Goal: Task Accomplishment & Management: Use online tool/utility

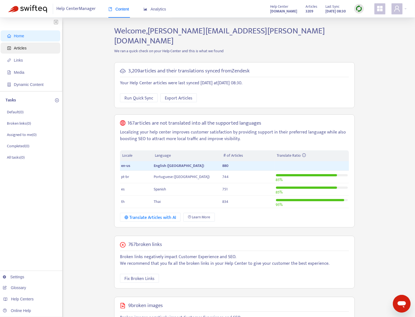
click at [32, 50] on span "Articles" at bounding box center [31, 48] width 49 height 11
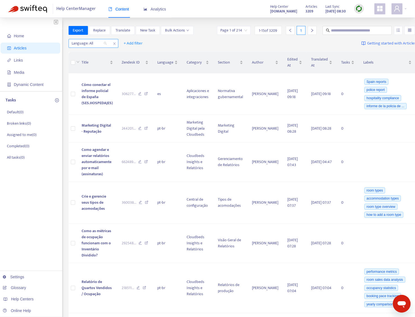
click at [98, 43] on div at bounding box center [86, 43] width 33 height 7
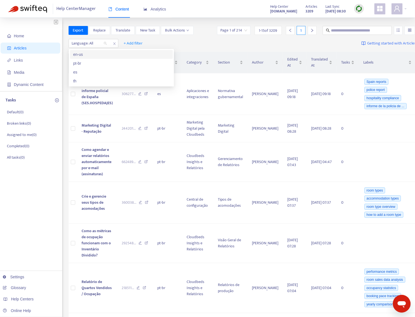
click at [101, 55] on div "en-us" at bounding box center [121, 54] width 96 height 6
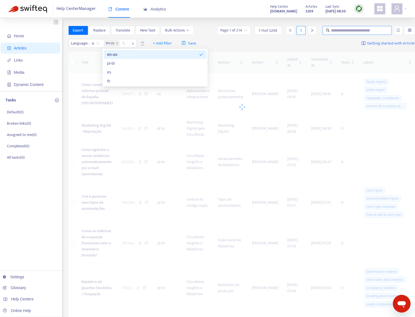
click at [352, 31] on input "text" at bounding box center [357, 30] width 53 height 6
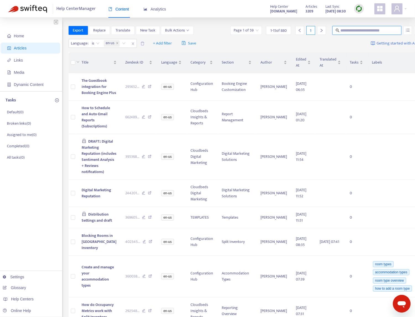
click at [350, 31] on input "text" at bounding box center [366, 30] width 53 height 6
type input "*"
click at [354, 29] on input "***" at bounding box center [366, 30] width 53 height 6
type input "***"
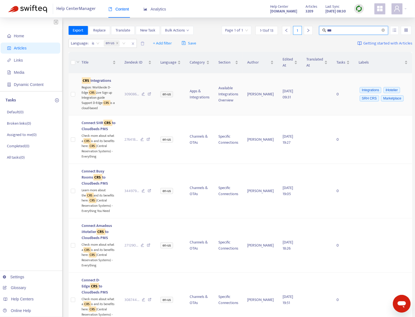
click at [147, 97] on icon at bounding box center [149, 94] width 4 height 5
click at [146, 143] on icon at bounding box center [148, 140] width 4 height 5
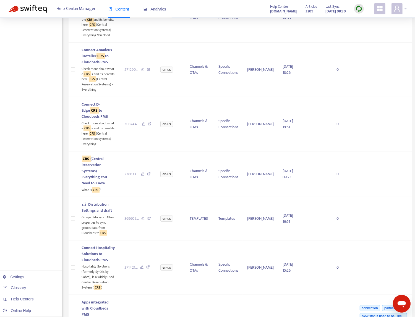
scroll to position [177, 0]
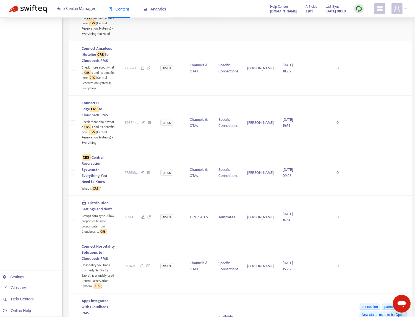
click at [147, 17] on icon at bounding box center [149, 14] width 4 height 5
click at [147, 71] on icon at bounding box center [149, 68] width 4 height 5
click at [148, 126] on icon at bounding box center [150, 123] width 4 height 5
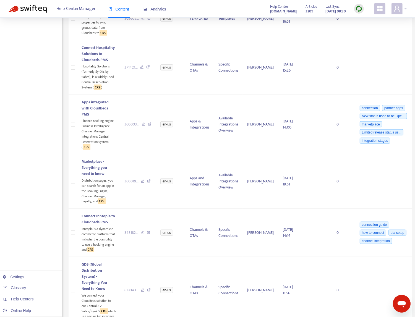
scroll to position [383, 0]
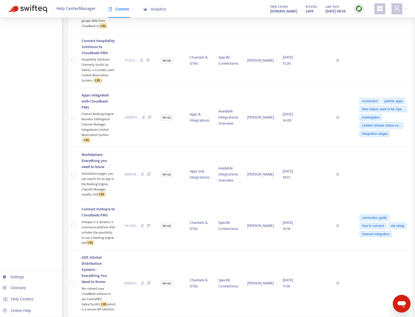
click at [146, 63] on icon at bounding box center [148, 60] width 4 height 5
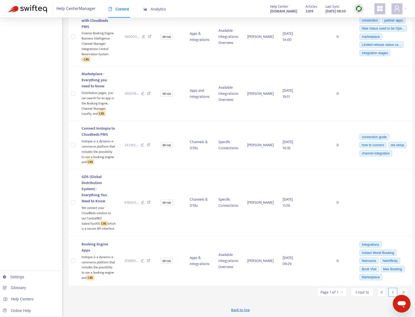
scroll to position [743, 0]
